Goal: Complete application form: Complete application form

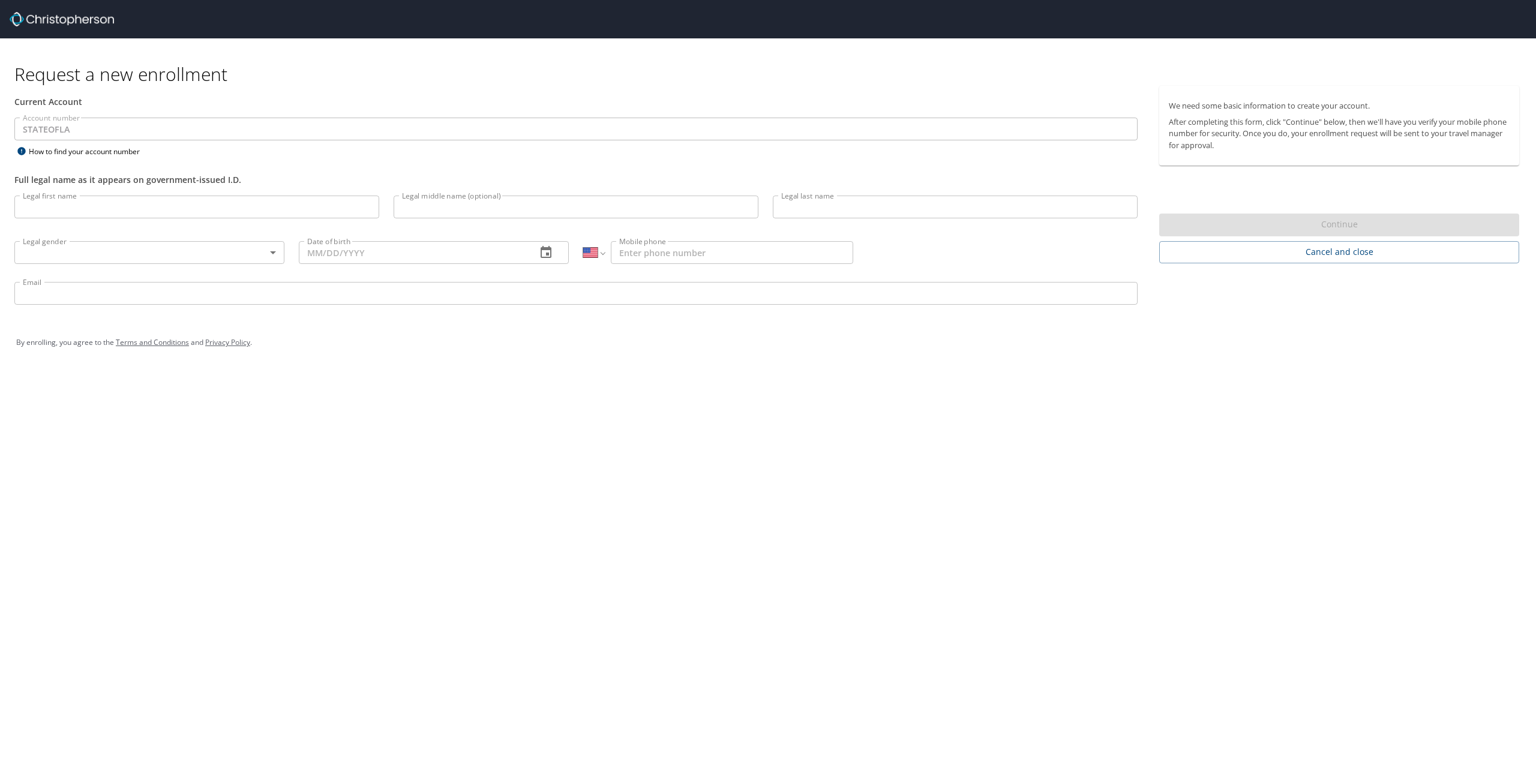
select select "US"
click at [117, 199] on input "Legal first name" at bounding box center [196, 206] width 365 height 23
type input "[PERSON_NAME]"
type input "O"
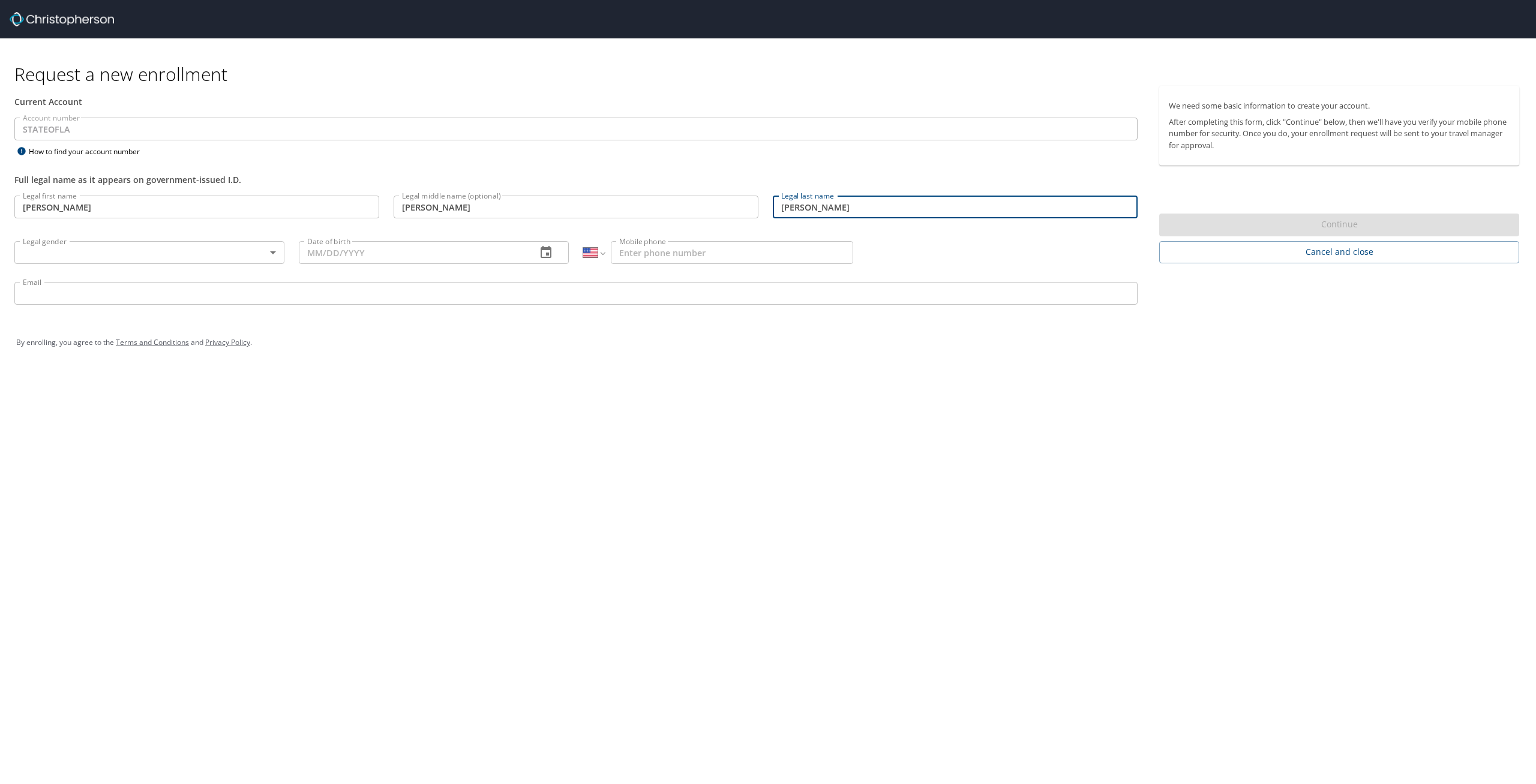
type input "[PERSON_NAME]"
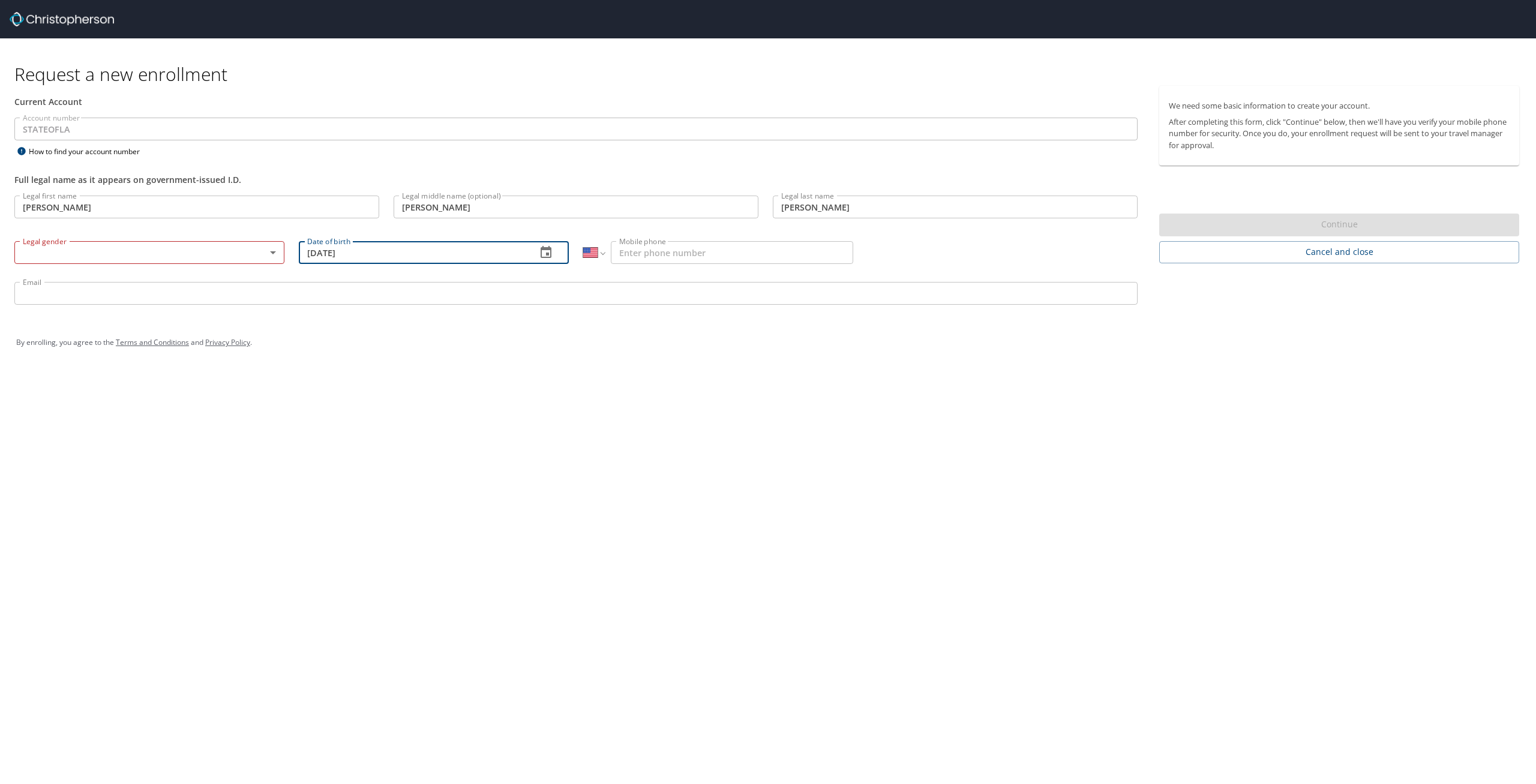
type input "[DATE]"
click at [271, 250] on body "Request a new enrollment Current Account Account number STATEOFLA Account numbe…" at bounding box center [768, 392] width 1536 height 784
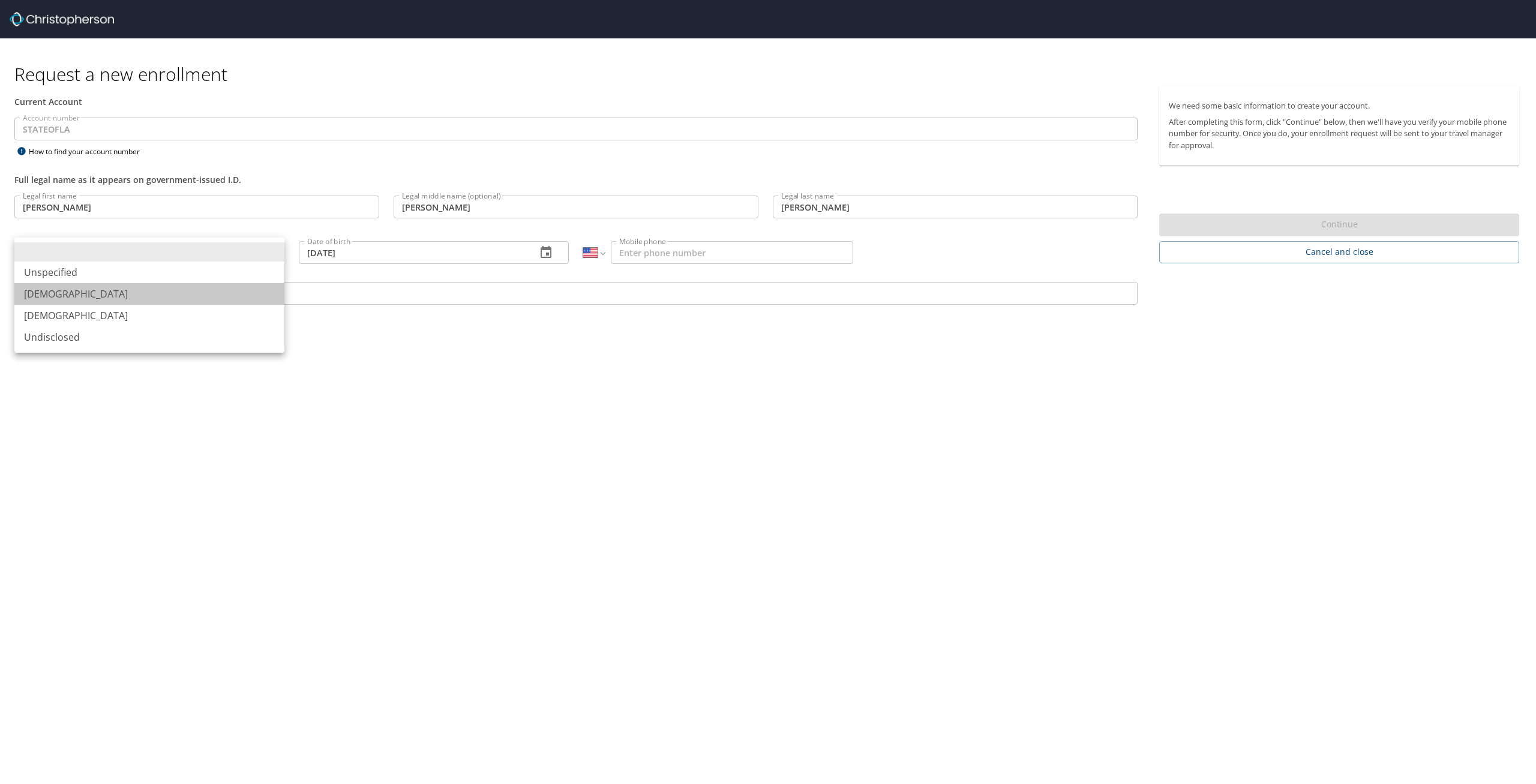
click at [141, 298] on li "[DEMOGRAPHIC_DATA]" at bounding box center [149, 294] width 270 height 22
type input "[DEMOGRAPHIC_DATA]"
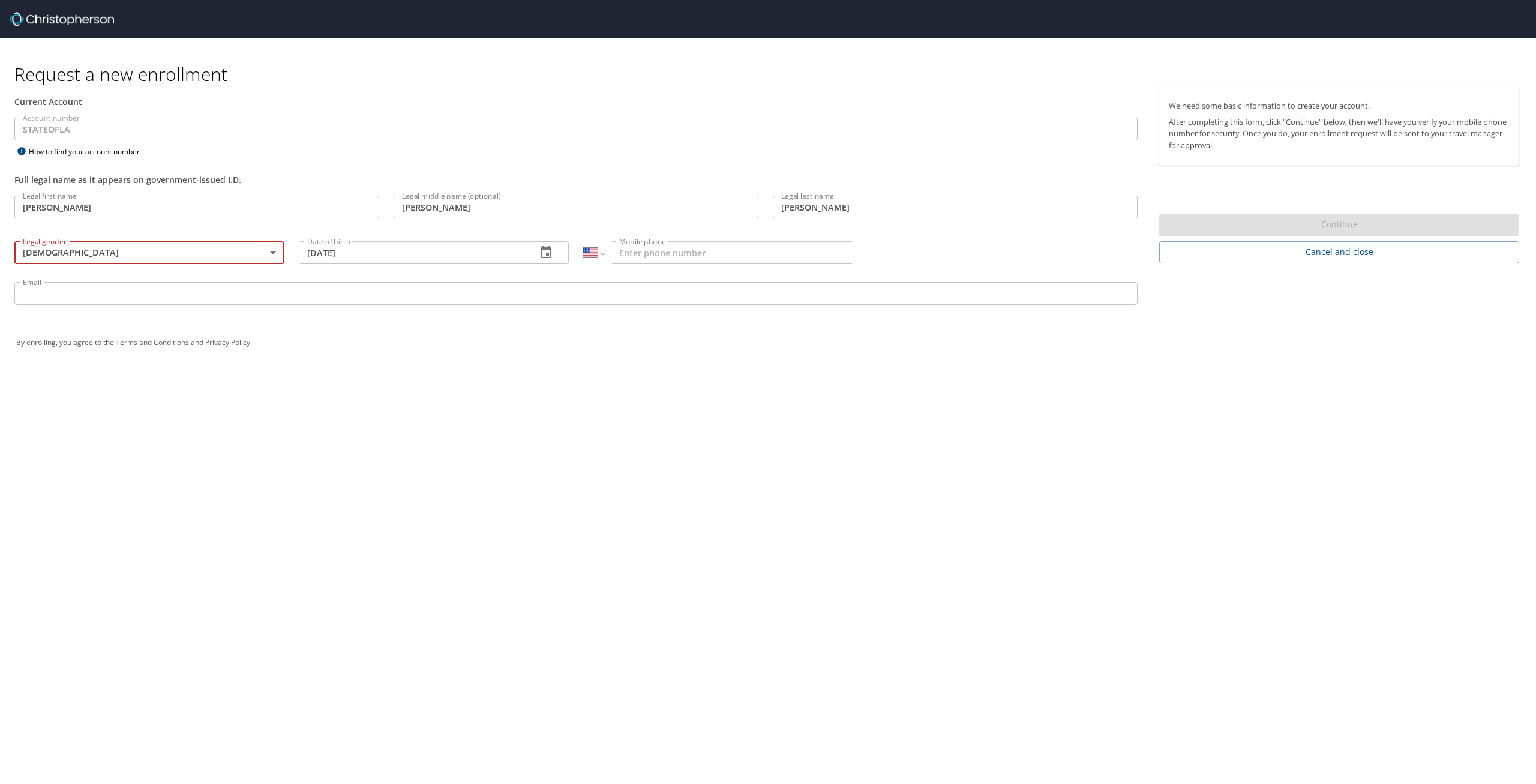
click at [712, 245] on input "Mobile phone" at bounding box center [732, 252] width 242 height 23
type input "[PHONE_NUMBER]"
click at [312, 290] on input "Email" at bounding box center [576, 293] width 1123 height 23
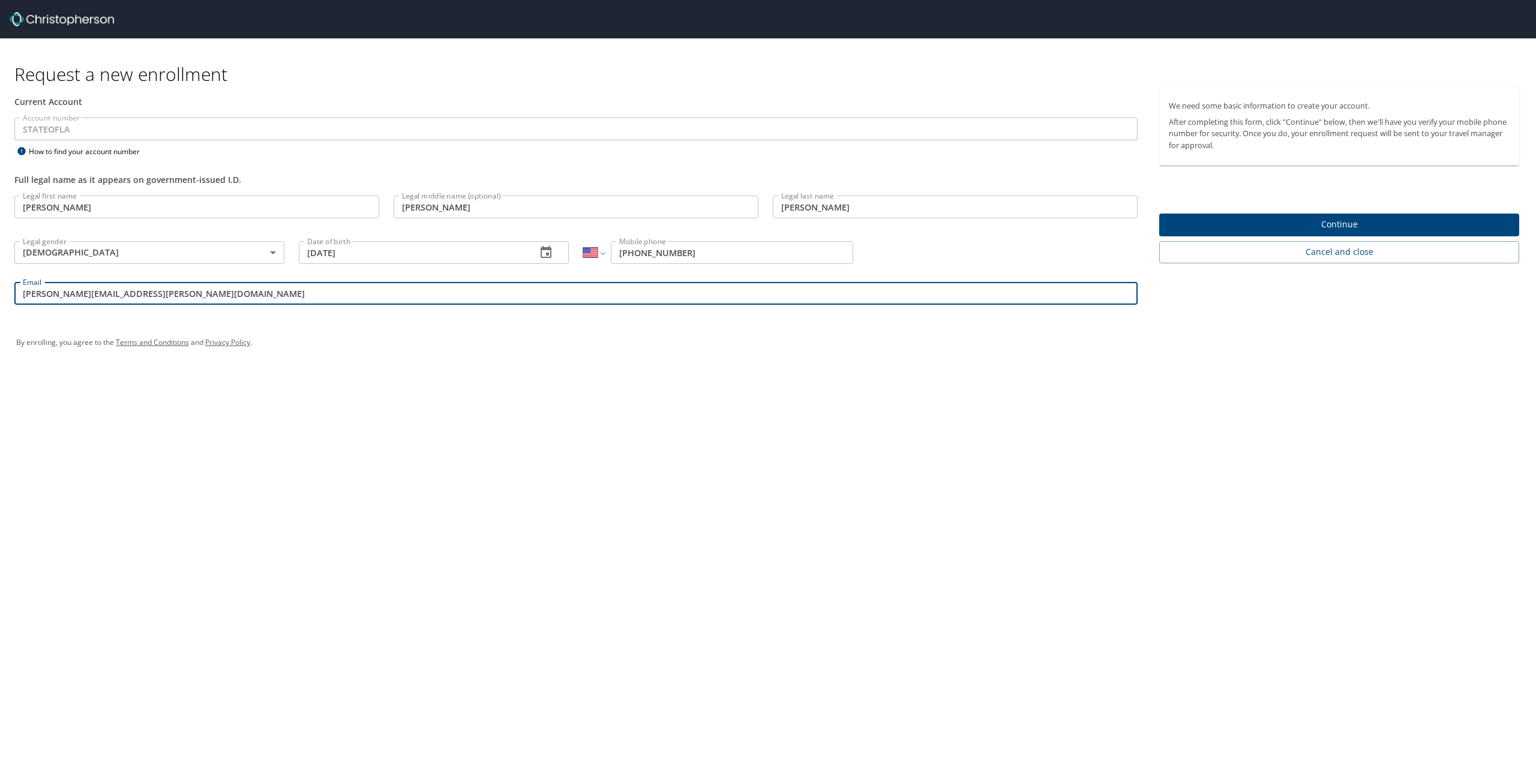
type input "[PERSON_NAME][EMAIL_ADDRESS][PERSON_NAME][DOMAIN_NAME]"
click at [1288, 220] on span "Continue" at bounding box center [1340, 224] width 341 height 15
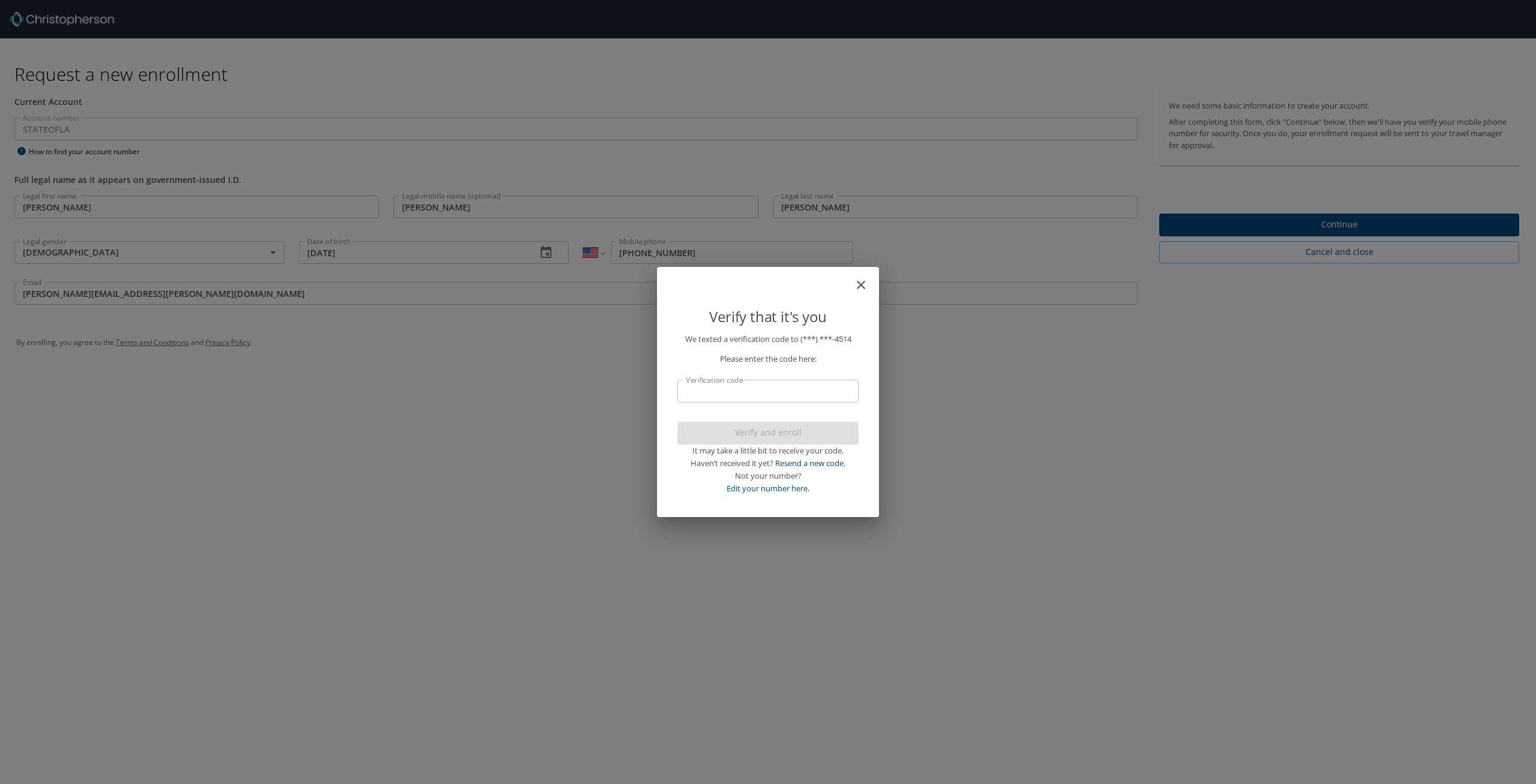
click at [815, 391] on input "Verification code" at bounding box center [768, 391] width 181 height 23
type input "648265"
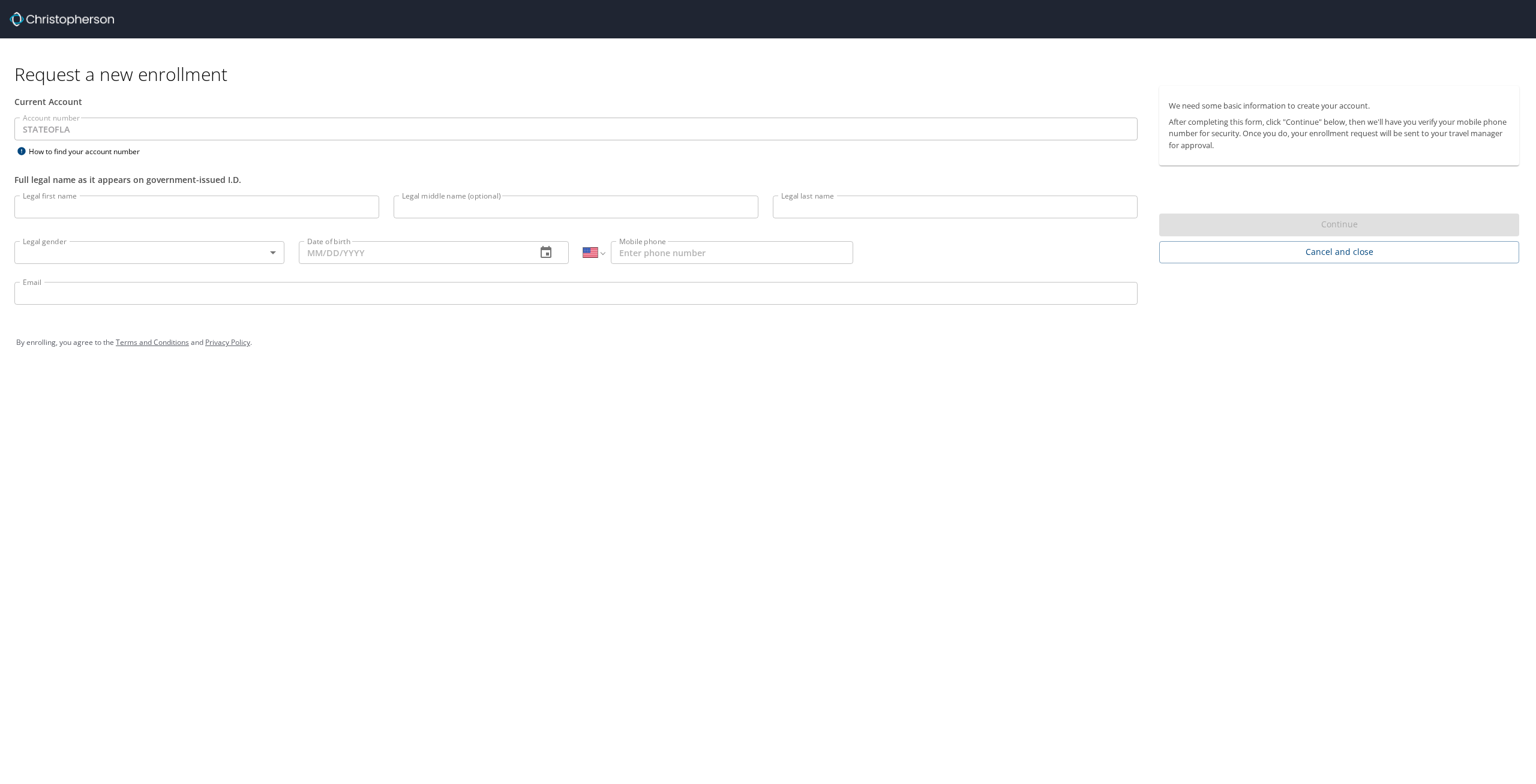
select select "US"
click at [1256, 209] on div "We need some basic information to create your account. After completing this fo…" at bounding box center [1344, 174] width 370 height 177
click at [1258, 255] on span "Cancel and close" at bounding box center [1340, 252] width 341 height 15
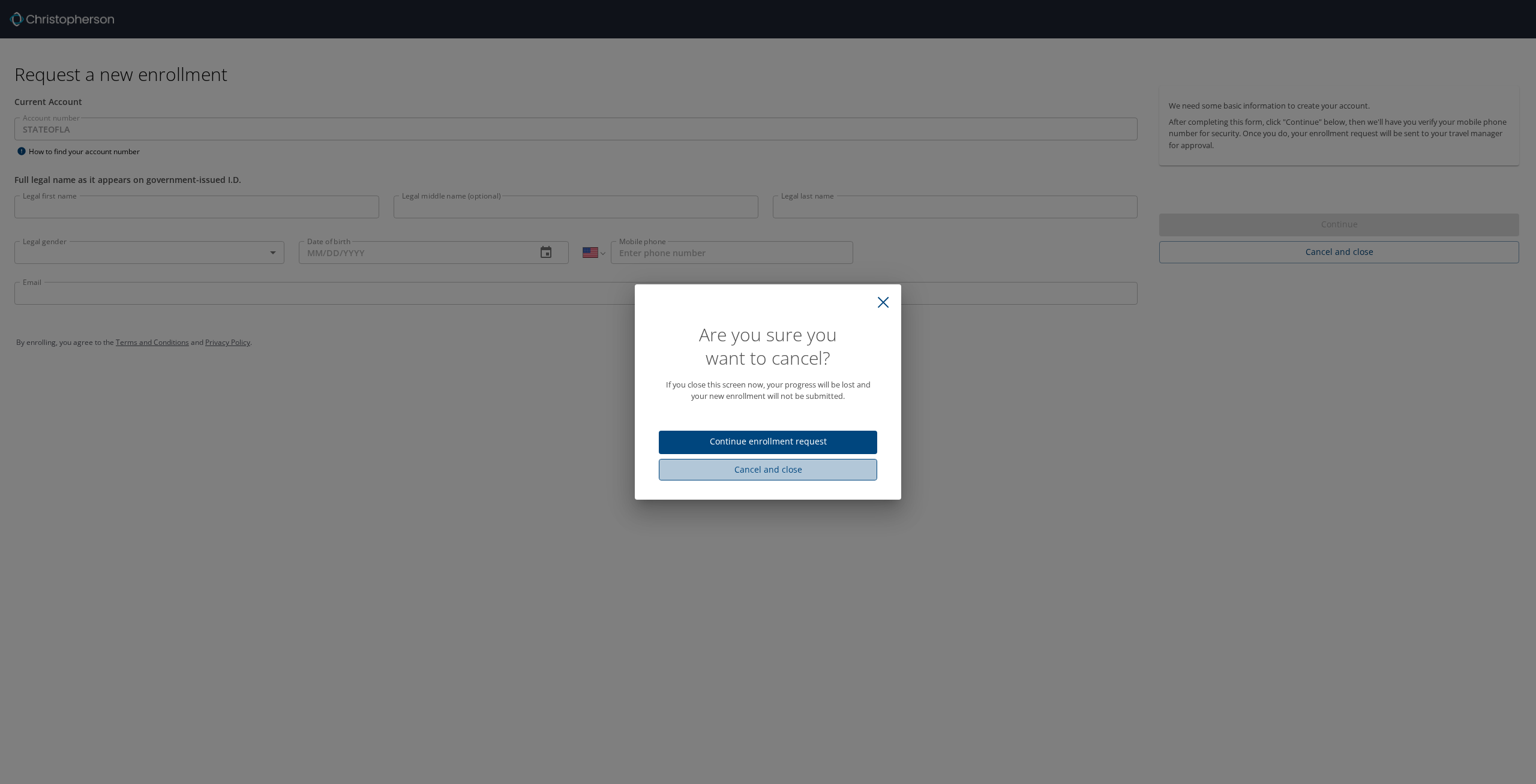
click at [819, 467] on span "Cancel and close" at bounding box center [768, 470] width 199 height 15
